Goal: Book appointment/travel/reservation

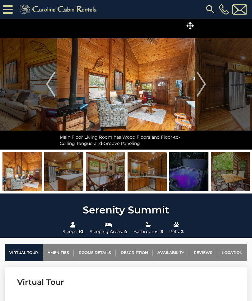
click at [200, 88] on img "Next" at bounding box center [201, 84] width 9 height 25
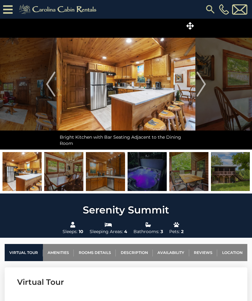
click at [207, 90] on button "Next" at bounding box center [202, 84] width 12 height 131
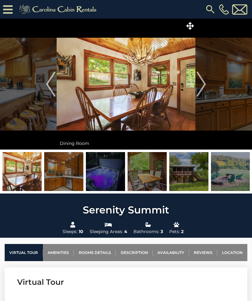
click at [205, 84] on img "Next" at bounding box center [201, 84] width 9 height 25
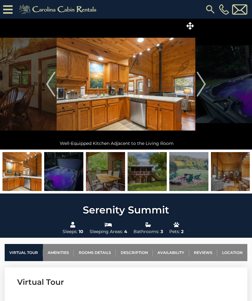
click at [203, 85] on img "Next" at bounding box center [201, 84] width 9 height 25
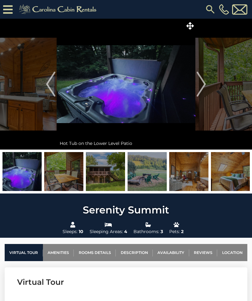
click at [199, 91] on img "Next" at bounding box center [201, 84] width 9 height 25
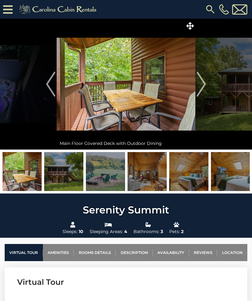
click at [205, 84] on img "Next" at bounding box center [201, 84] width 9 height 25
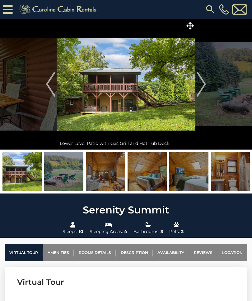
click at [201, 86] on img "Next" at bounding box center [201, 84] width 9 height 25
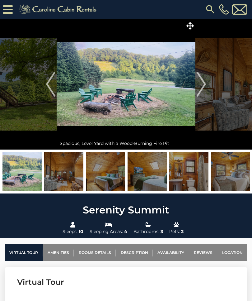
click at [202, 92] on img "Next" at bounding box center [201, 84] width 9 height 25
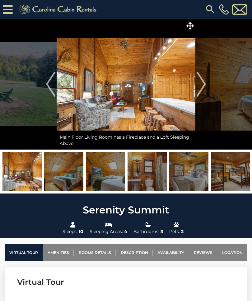
click at [204, 87] on img "Next" at bounding box center [201, 84] width 9 height 25
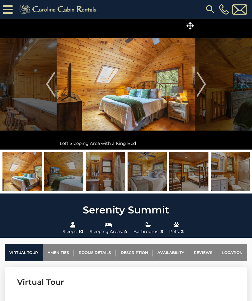
click at [205, 87] on img "Next" at bounding box center [201, 84] width 9 height 25
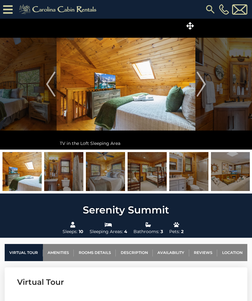
click at [204, 86] on img "Next" at bounding box center [201, 84] width 9 height 25
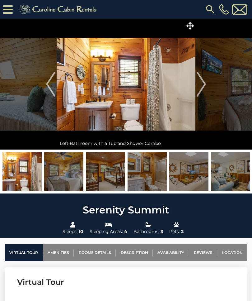
click at [203, 85] on img "Next" at bounding box center [201, 84] width 9 height 25
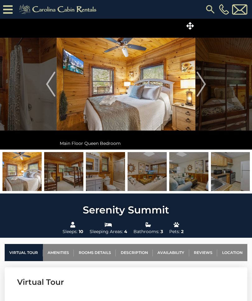
click at [203, 84] on img "Next" at bounding box center [201, 84] width 9 height 25
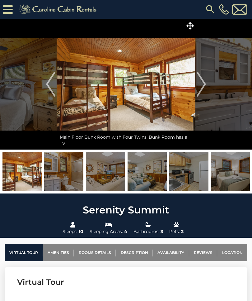
click at [202, 84] on img "Next" at bounding box center [201, 84] width 9 height 25
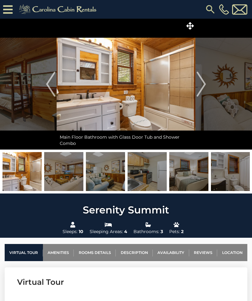
click at [202, 85] on img "Next" at bounding box center [201, 84] width 9 height 25
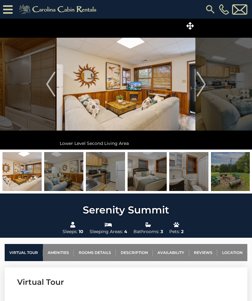
click at [201, 86] on img "Next" at bounding box center [201, 84] width 9 height 25
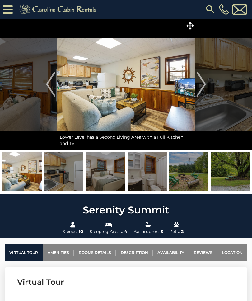
click at [200, 84] on img "Next" at bounding box center [201, 84] width 9 height 25
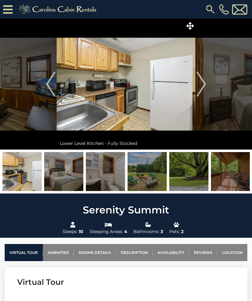
click at [198, 86] on img "Next" at bounding box center [201, 84] width 9 height 25
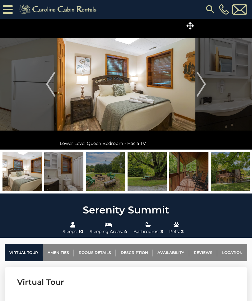
click at [198, 85] on img "Next" at bounding box center [201, 84] width 9 height 25
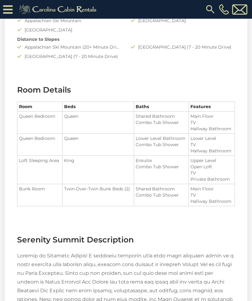
scroll to position [717, 0]
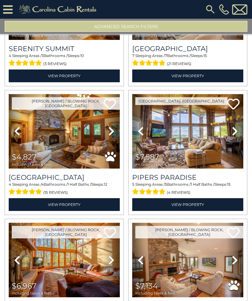
scroll to position [741, 0]
